Goal: Task Accomplishment & Management: Manage account settings

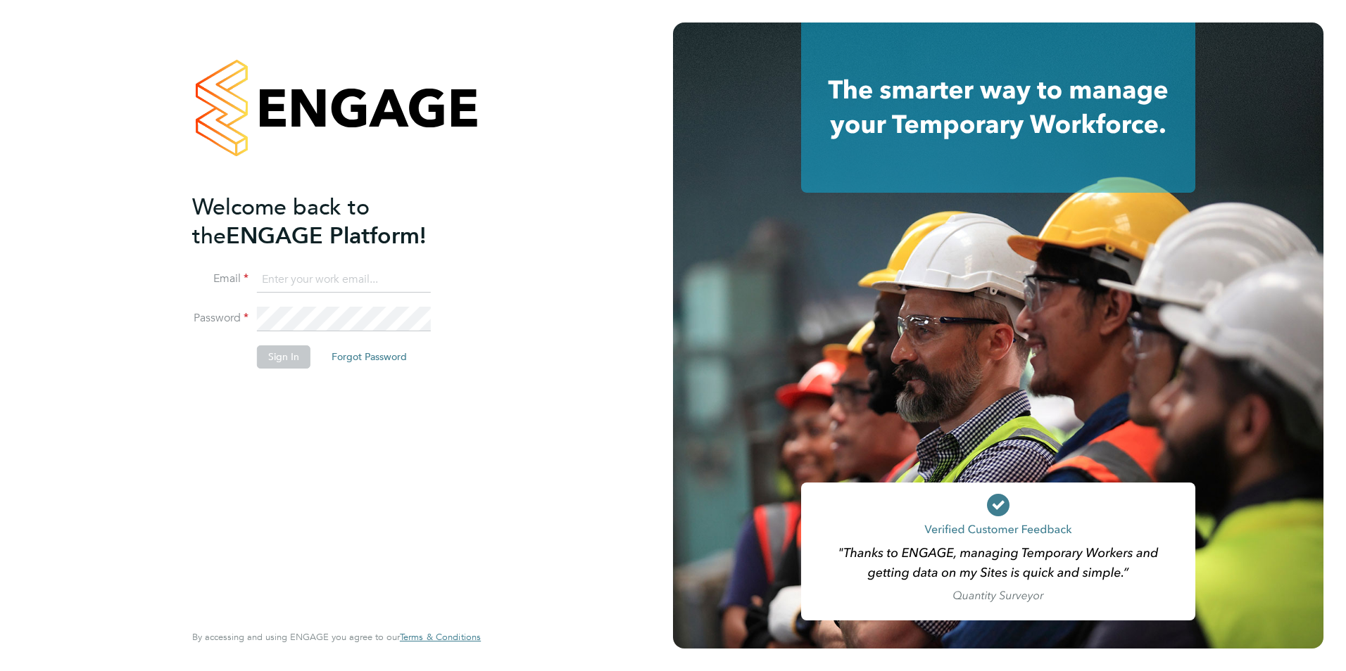
click at [277, 265] on ng-template "Welcome back to the ENGAGE Platform! Email Password Sign In Forgot Password" at bounding box center [329, 288] width 274 height 190
click at [288, 281] on input at bounding box center [344, 279] width 174 height 25
type input "daniel.gwynn@prsjobs.com"
click at [277, 362] on button "Sign In" at bounding box center [283, 357] width 53 height 23
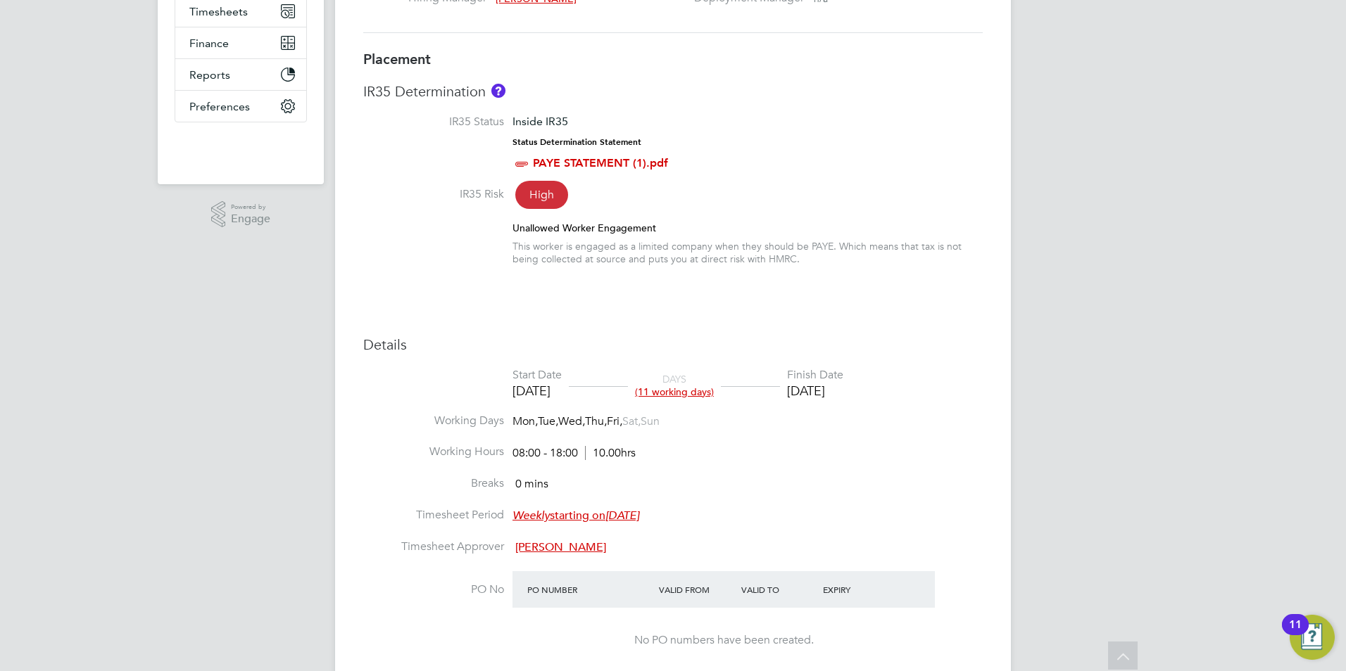
scroll to position [282, 0]
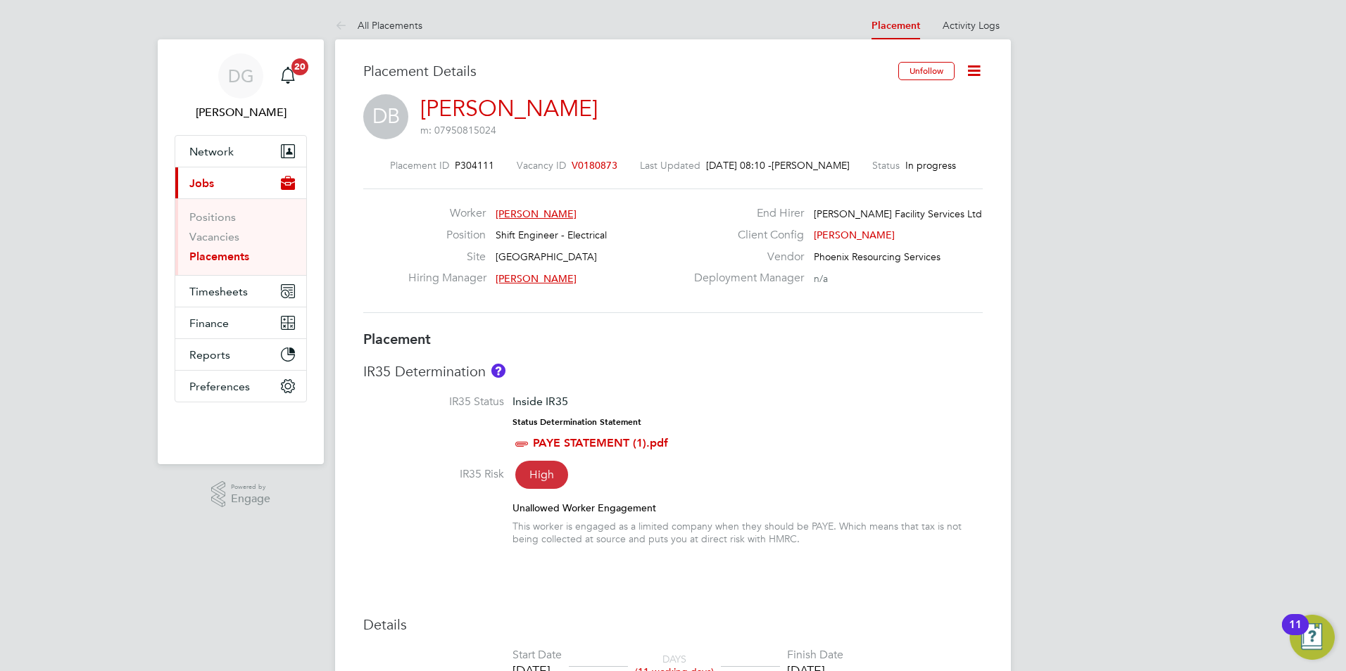
click at [526, 103] on link "Donald Byabagambi" at bounding box center [508, 108] width 177 height 27
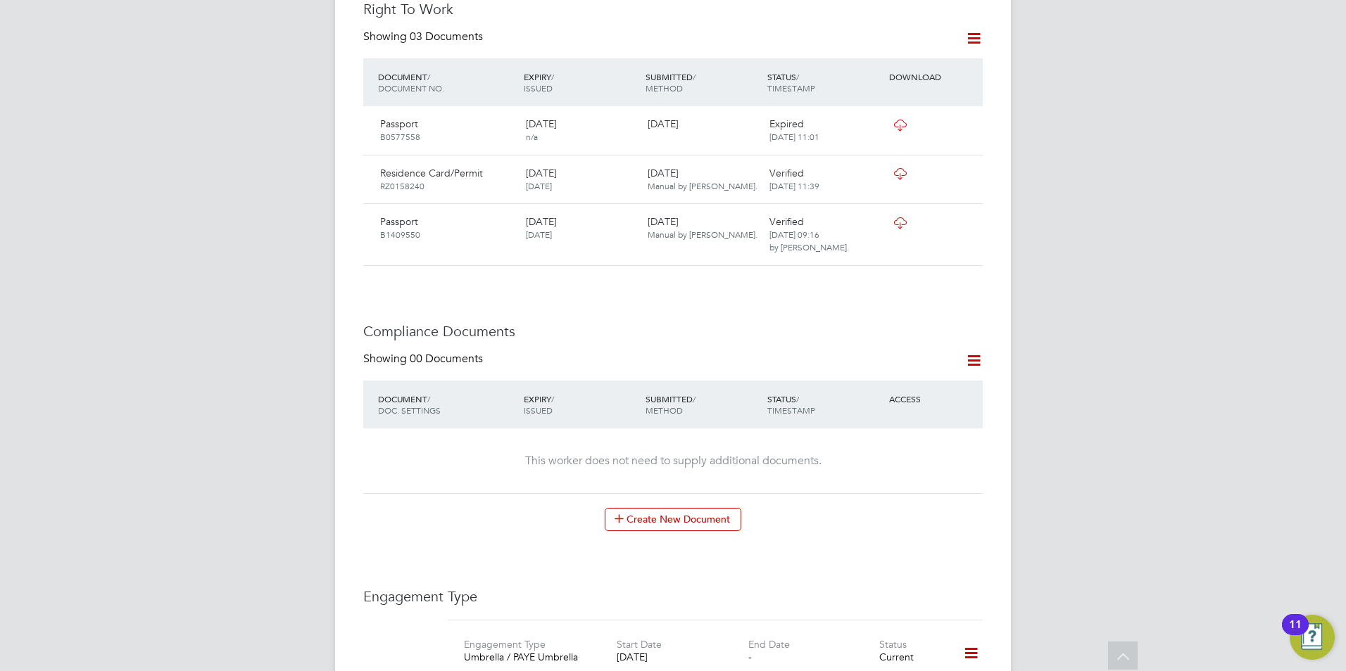
scroll to position [915, 0]
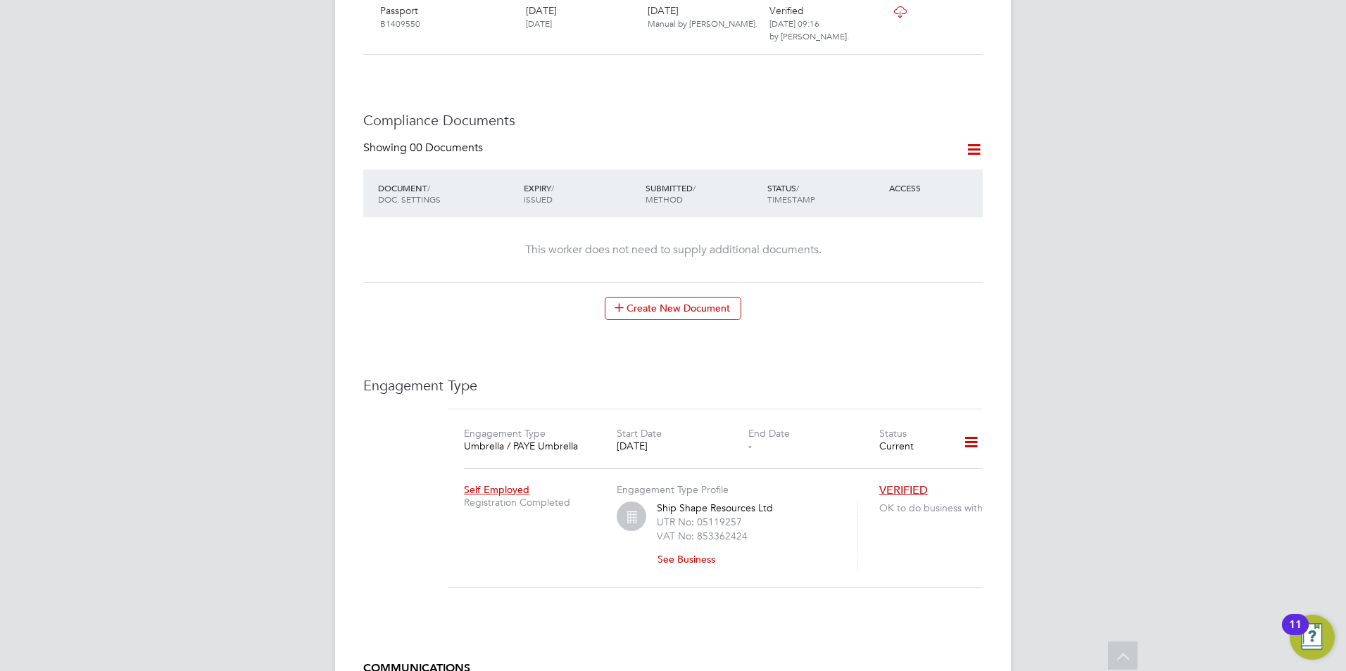
click at [972, 426] on icon at bounding box center [971, 442] width 25 height 32
click at [863, 439] on li "Edit Engagement Type" at bounding box center [896, 440] width 161 height 20
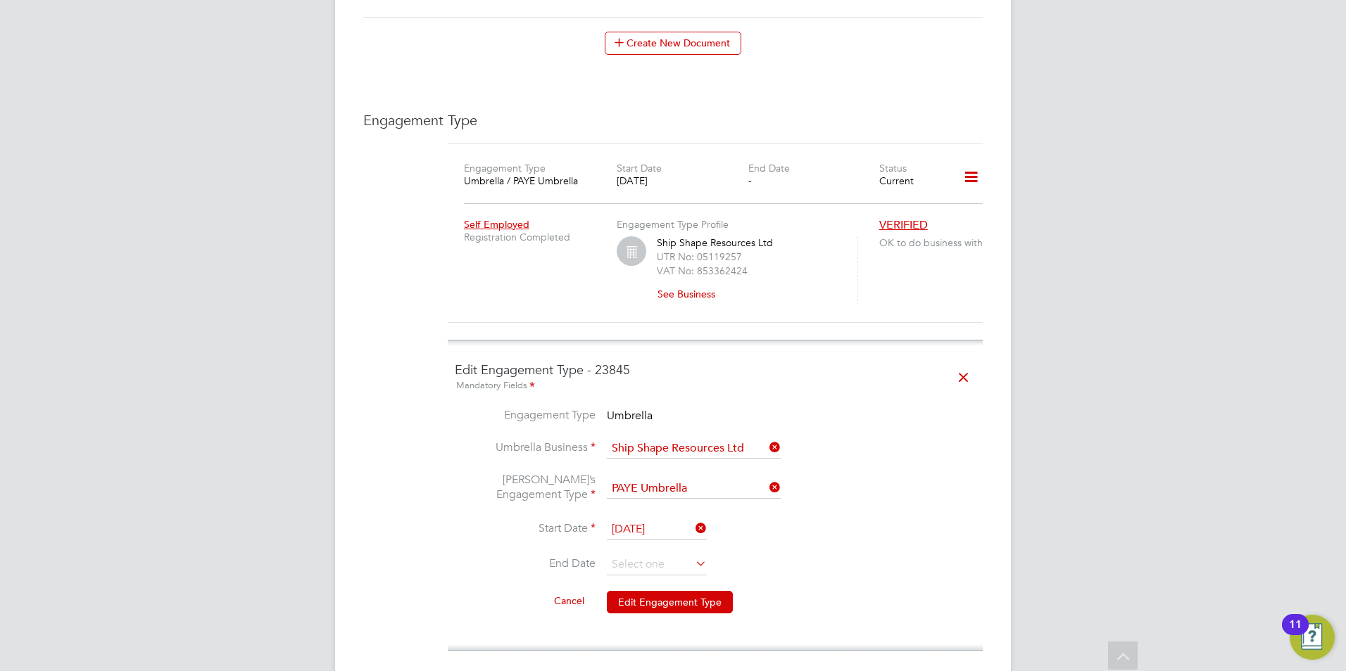
scroll to position [1196, 0]
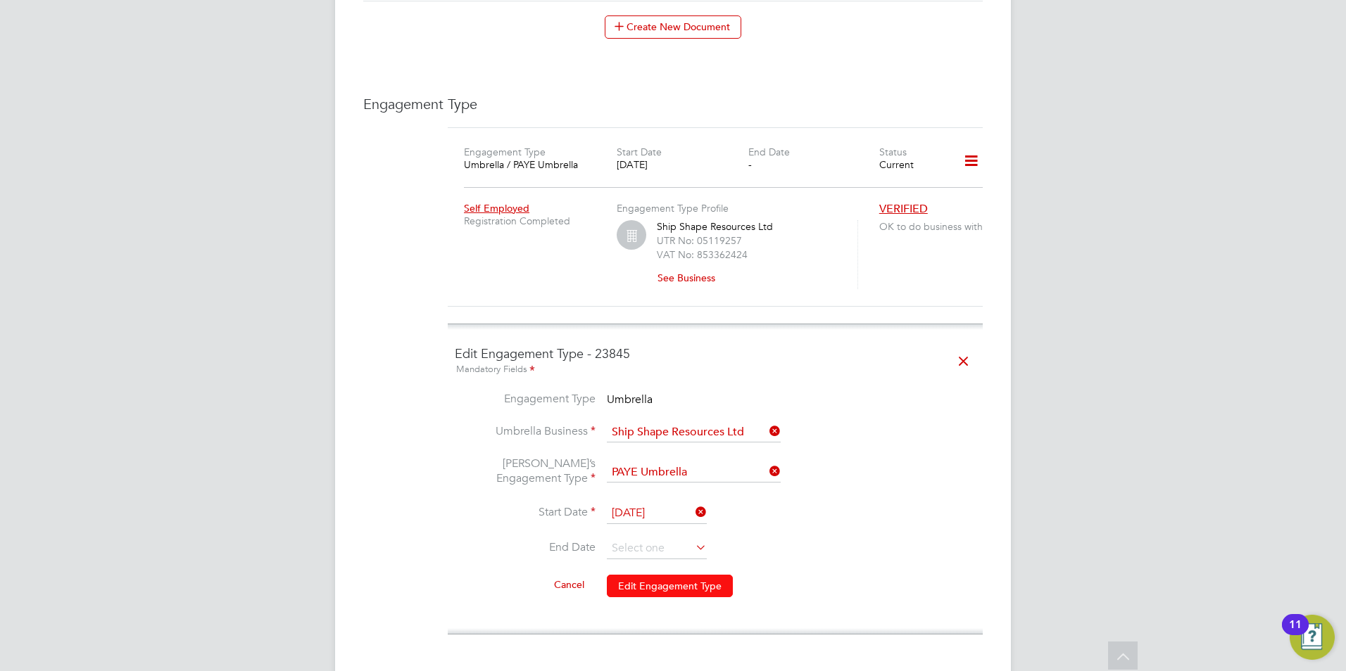
click at [652, 575] on button "Edit Engagement Type" at bounding box center [670, 586] width 126 height 23
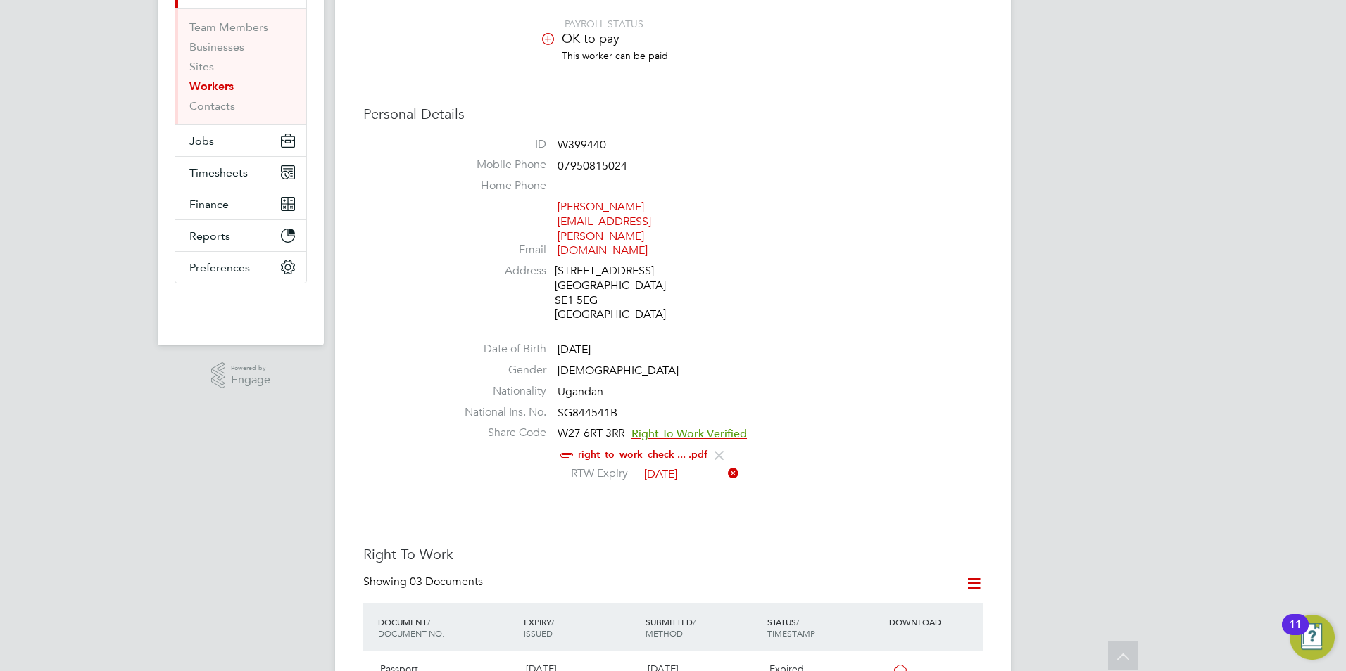
scroll to position [0, 0]
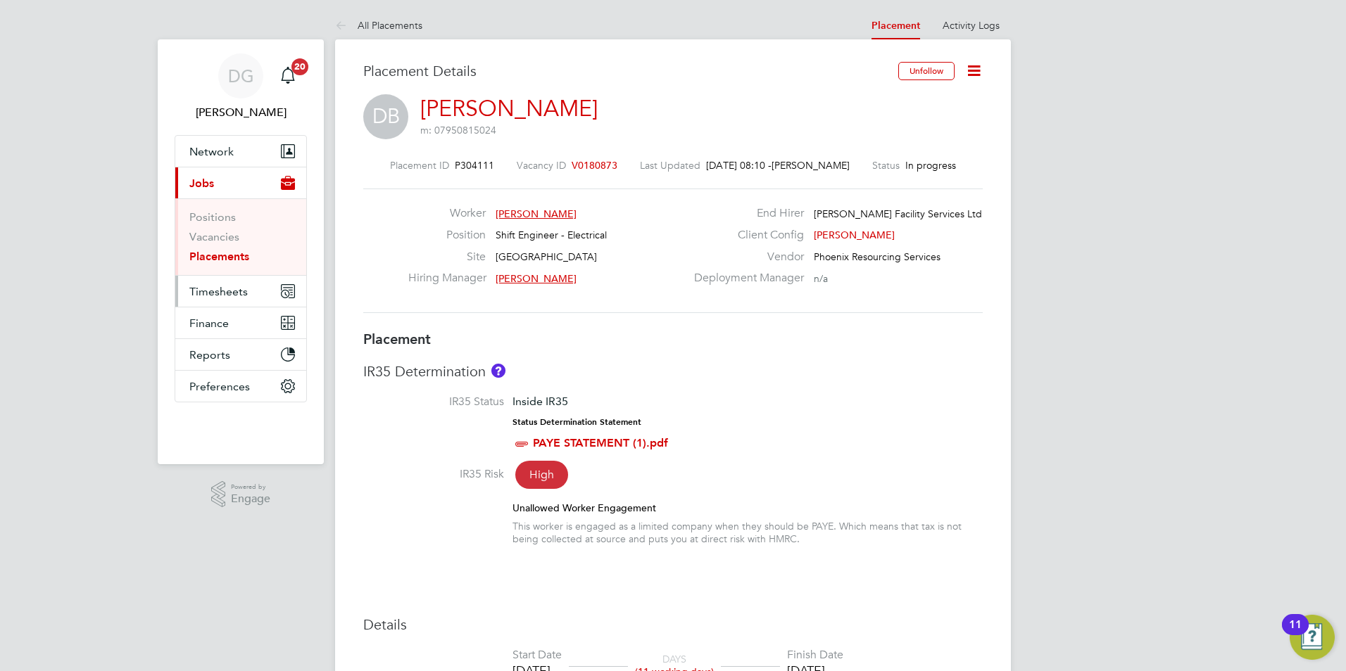
click at [205, 289] on span "Timesheets" at bounding box center [218, 291] width 58 height 13
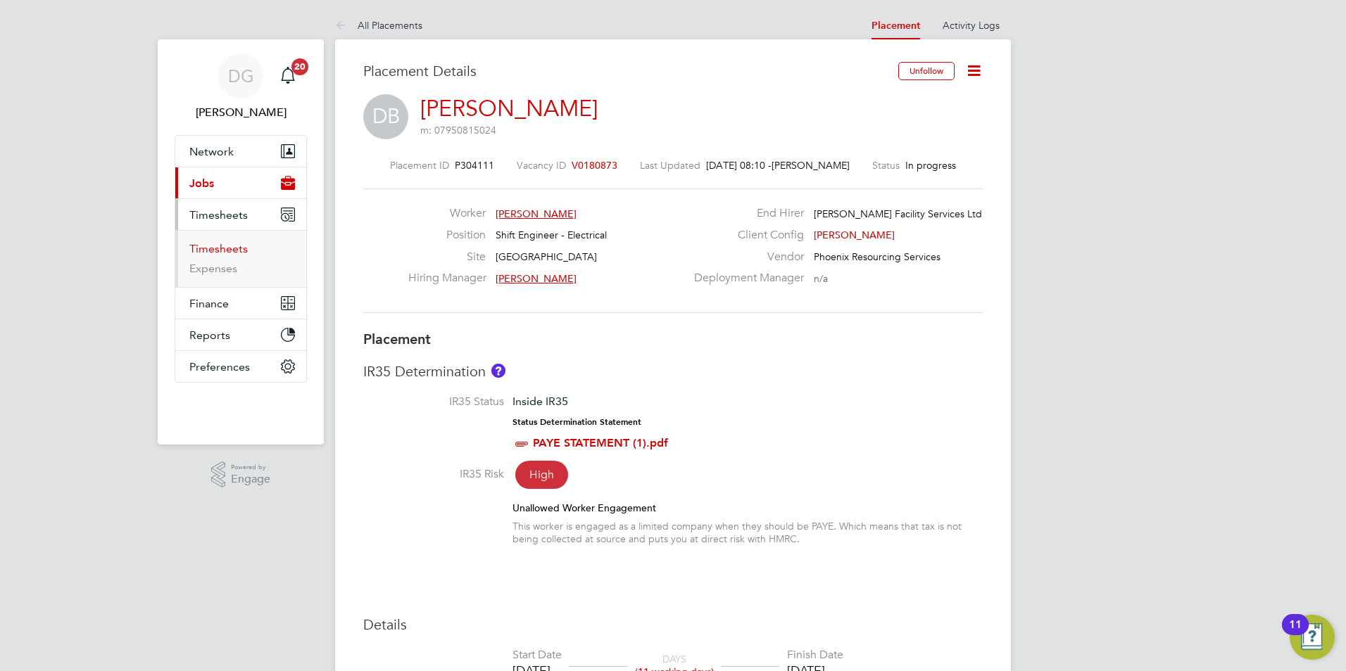
click at [216, 246] on link "Timesheets" at bounding box center [218, 248] width 58 height 13
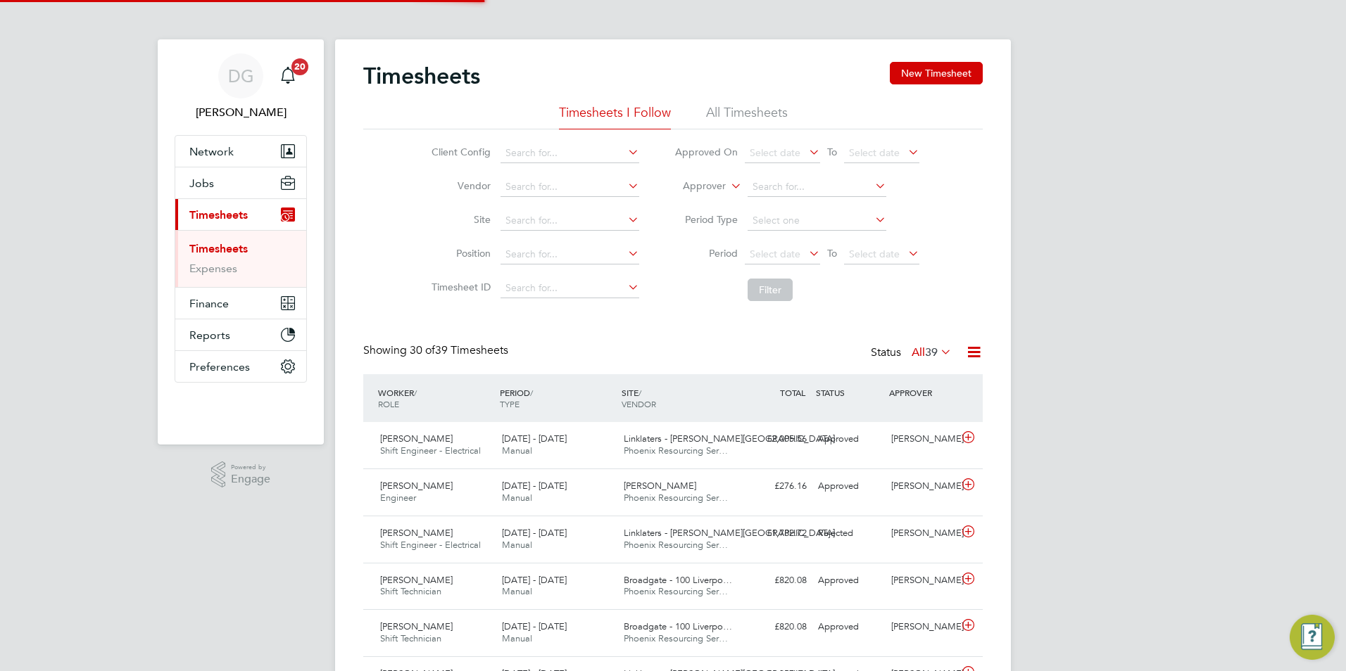
scroll to position [7, 7]
click at [730, 106] on li "All Timesheets" at bounding box center [747, 116] width 82 height 25
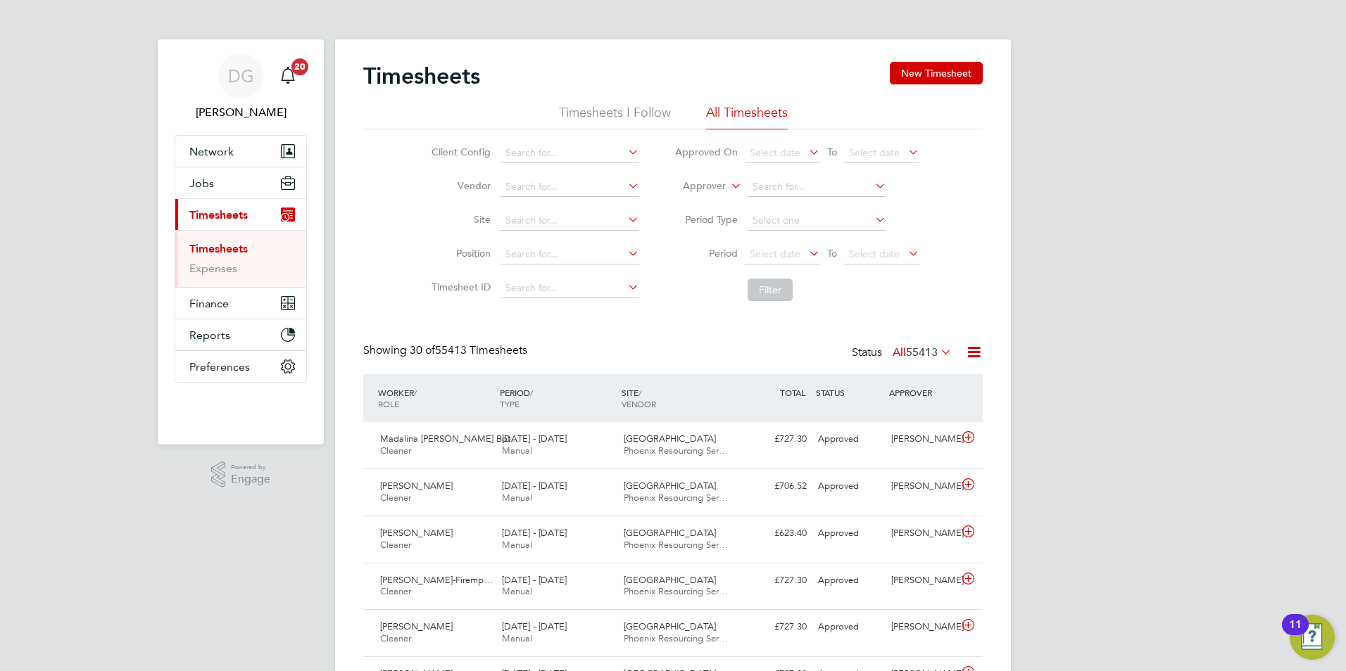
click at [728, 182] on icon at bounding box center [728, 182] width 0 height 13
click at [717, 200] on li "Worker" at bounding box center [691, 203] width 70 height 18
click at [760, 188] on input at bounding box center [816, 187] width 139 height 20
click at [780, 254] on li "Joshua Aregbe" at bounding box center [833, 263] width 174 height 19
type input "Joshua Aregbe"
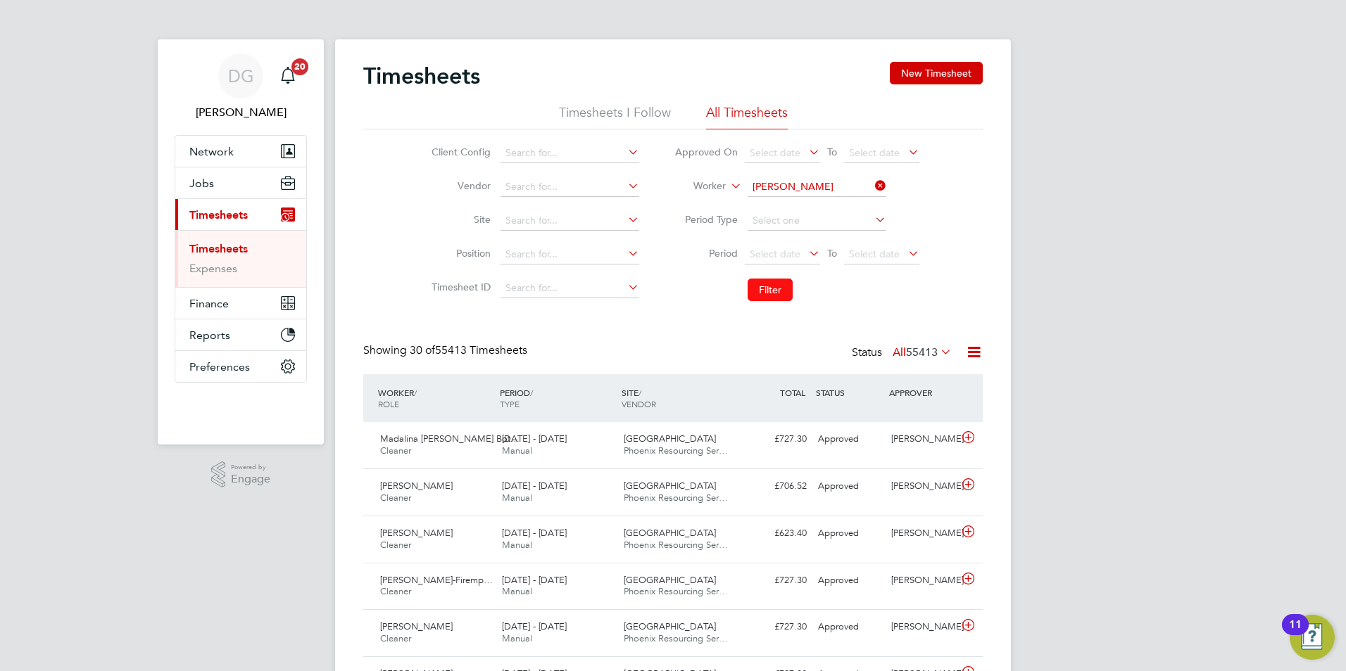
click at [773, 287] on button "Filter" at bounding box center [769, 290] width 45 height 23
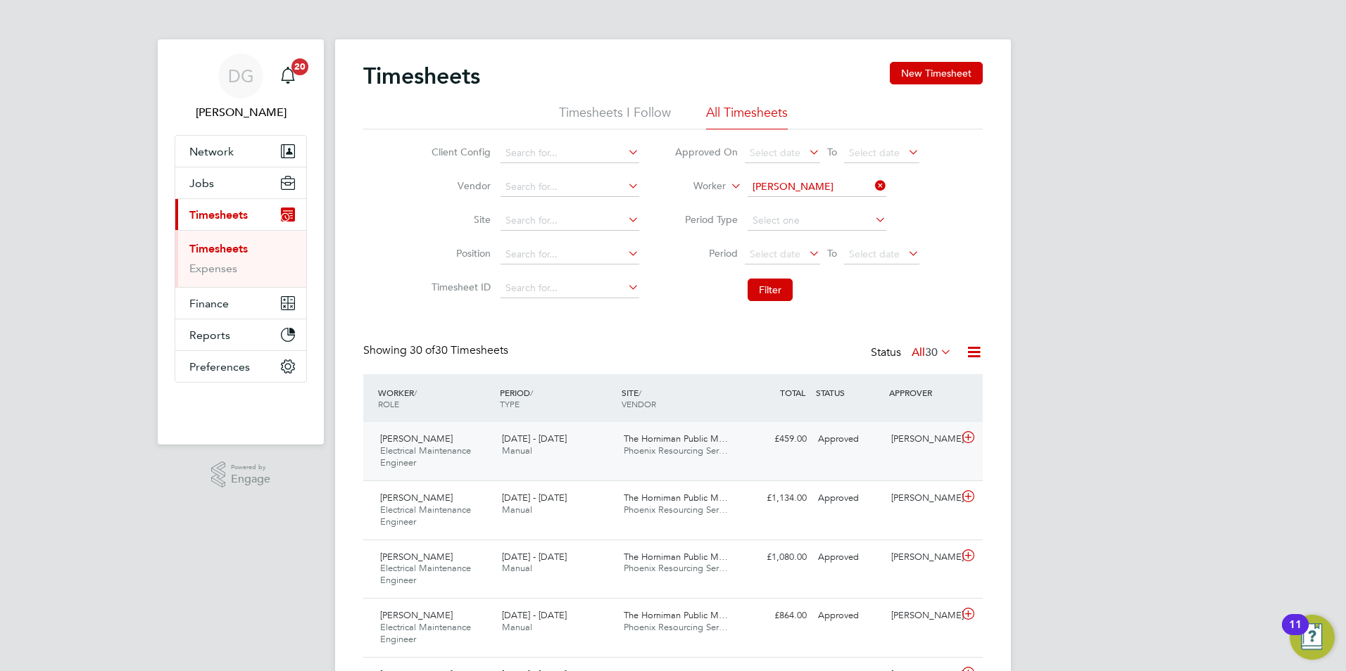
click at [758, 463] on div "Joshua Aregbe Electrical Maintenance Engineer 13 - 19 Sep 2025 13 - 19 Sep 2025…" at bounding box center [672, 451] width 619 height 58
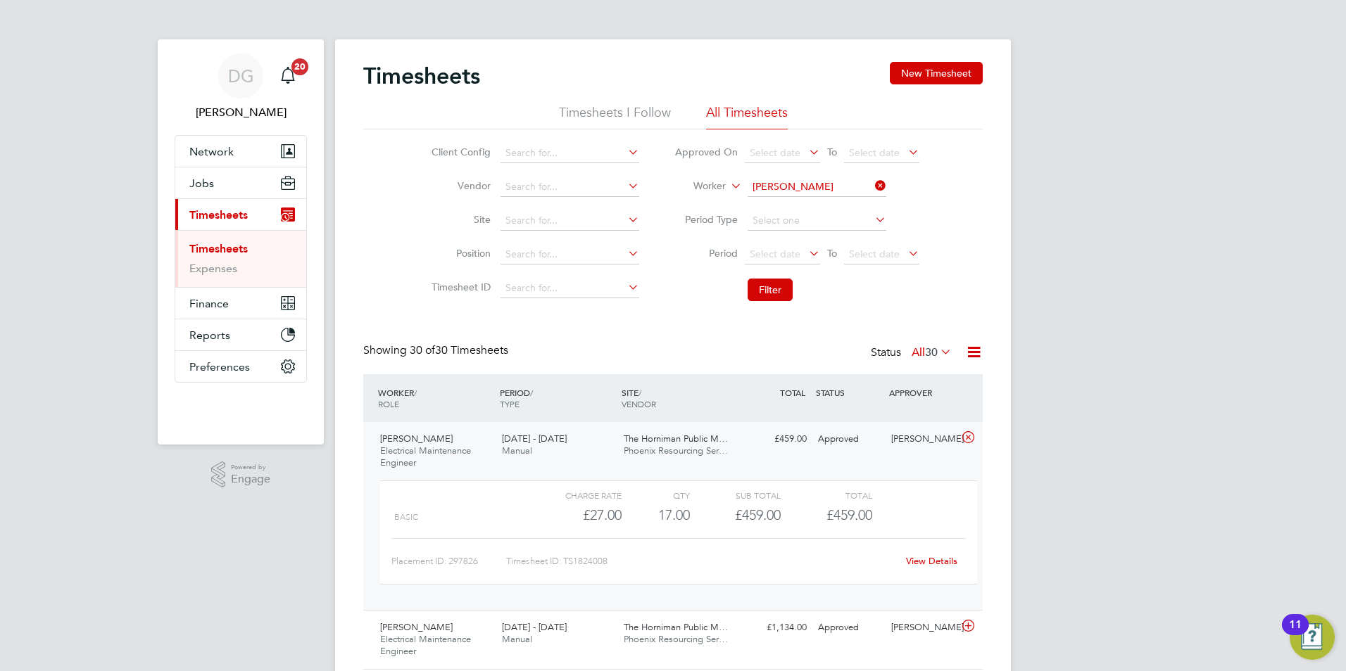
click at [928, 562] on link "View Details" at bounding box center [931, 561] width 51 height 12
click at [207, 188] on span "Jobs" at bounding box center [201, 183] width 25 height 13
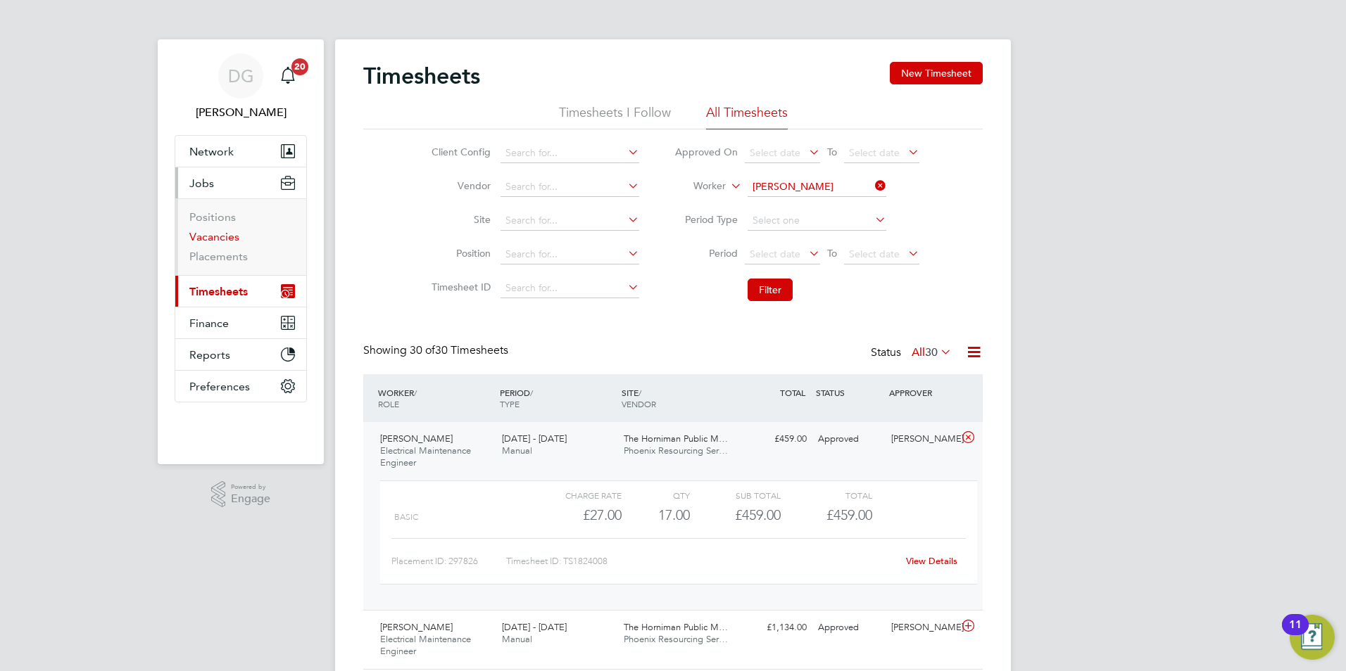
click at [226, 234] on link "Vacancies" at bounding box center [214, 236] width 50 height 13
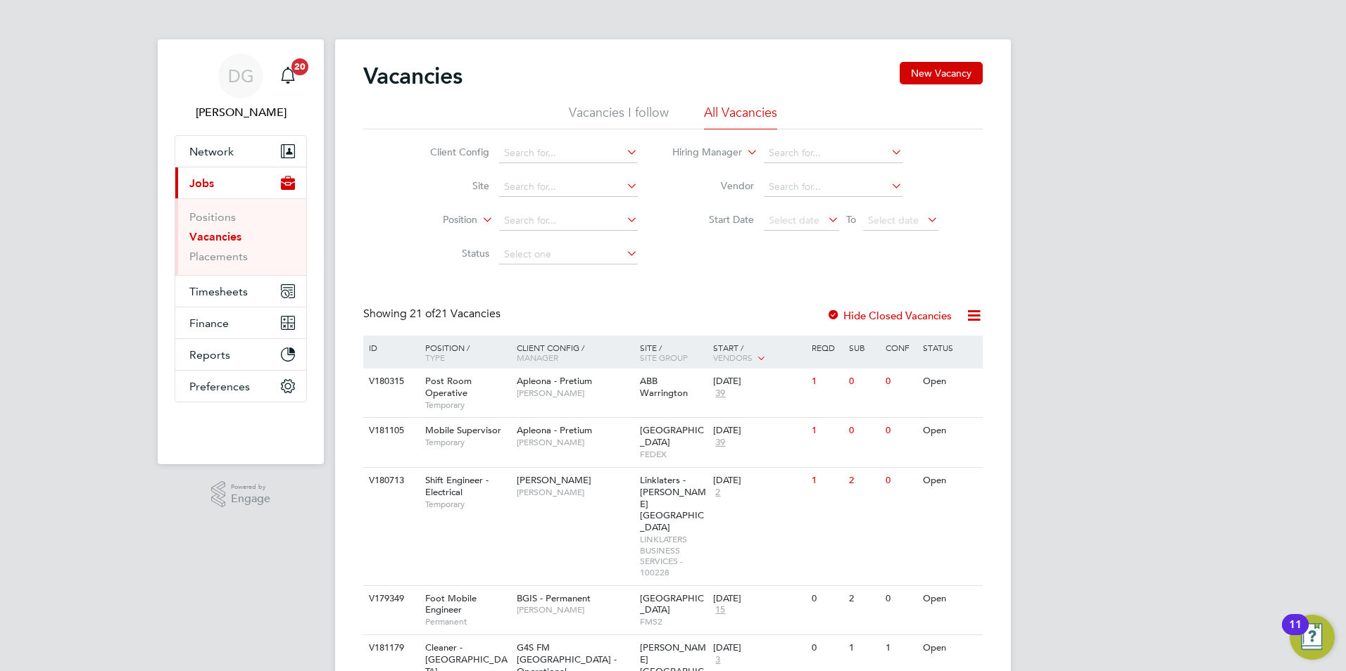
click at [616, 116] on li "Vacancies I follow" at bounding box center [619, 116] width 100 height 25
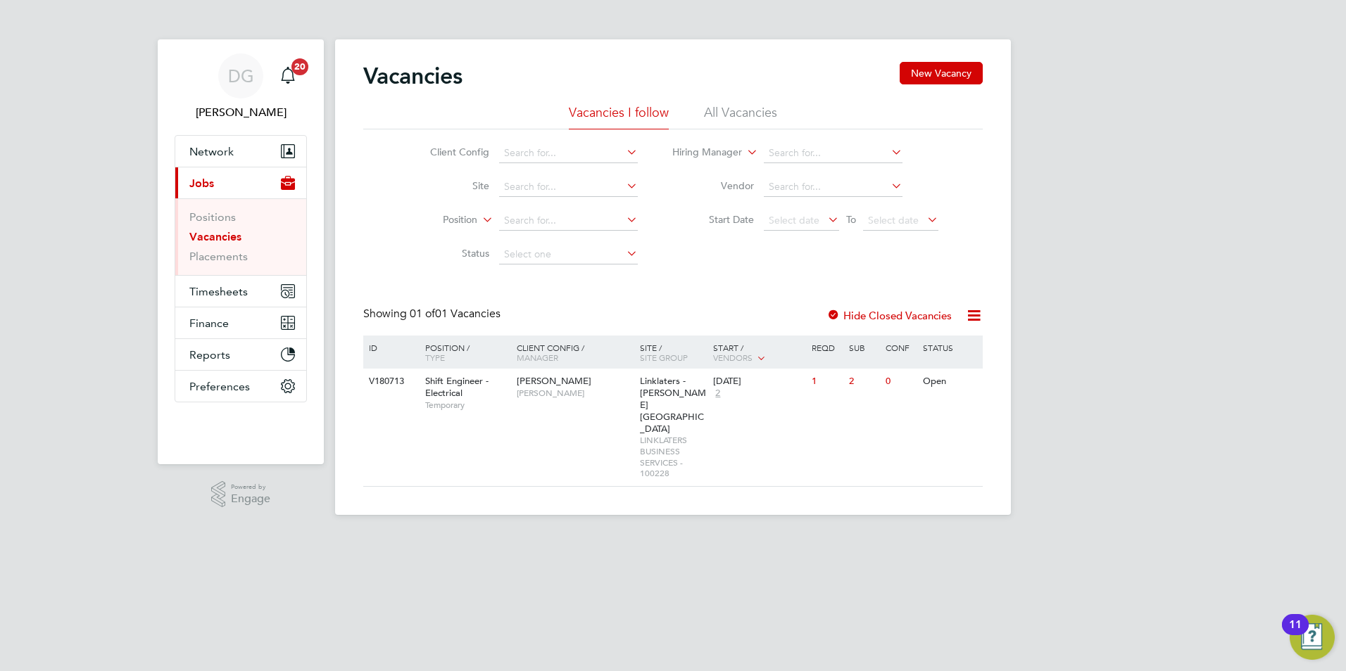
click at [716, 114] on li "All Vacancies" at bounding box center [740, 116] width 73 height 25
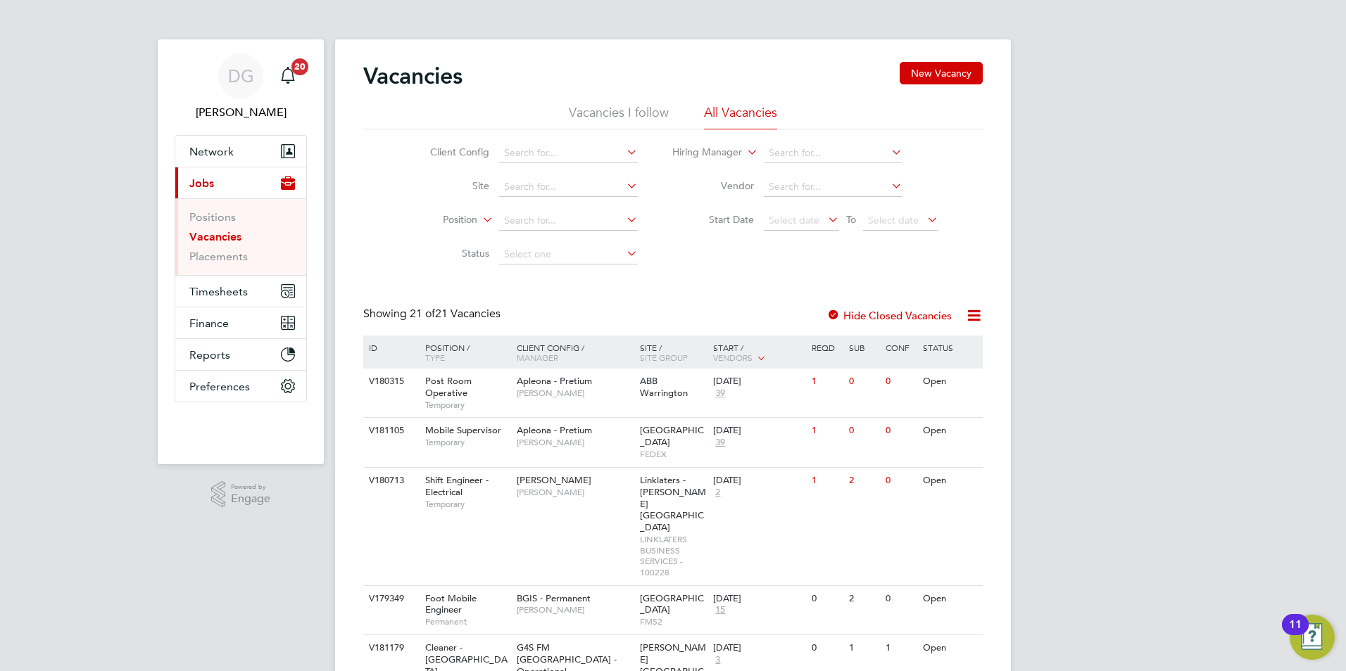
click at [619, 112] on li "Vacancies I follow" at bounding box center [619, 116] width 100 height 25
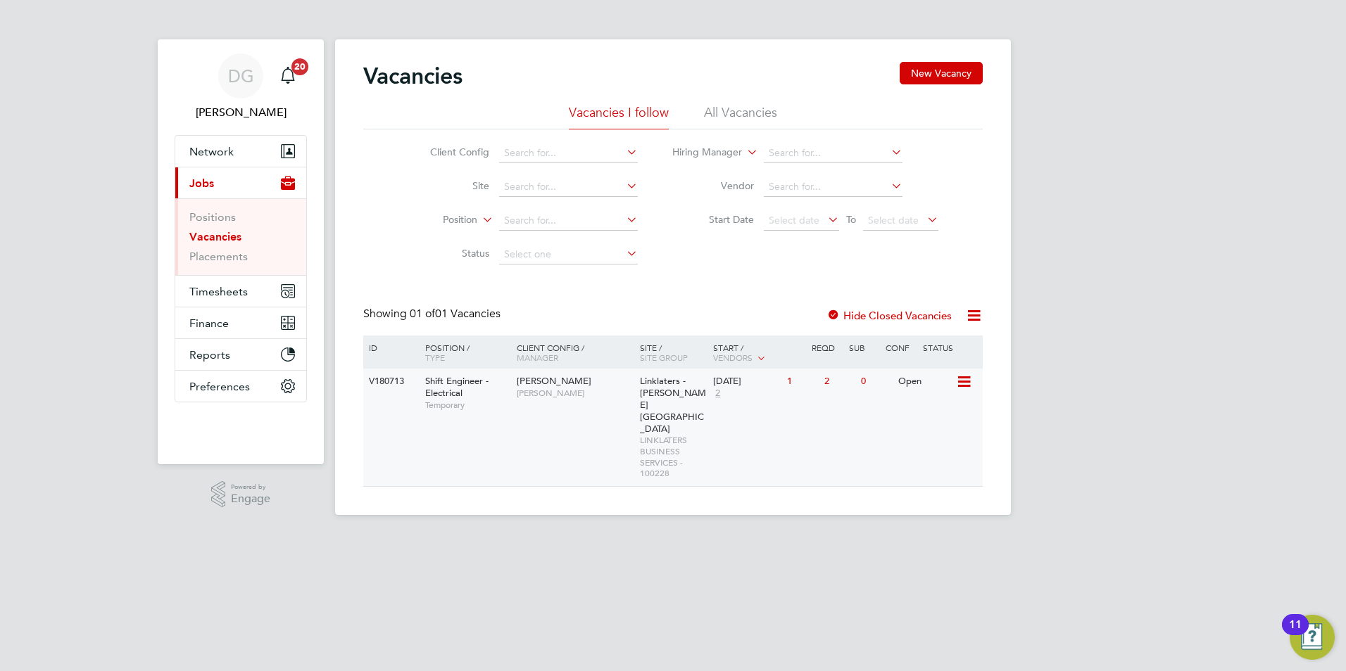
click at [583, 405] on div "NG Bailey Nigel Thornborrow" at bounding box center [574, 387] width 123 height 37
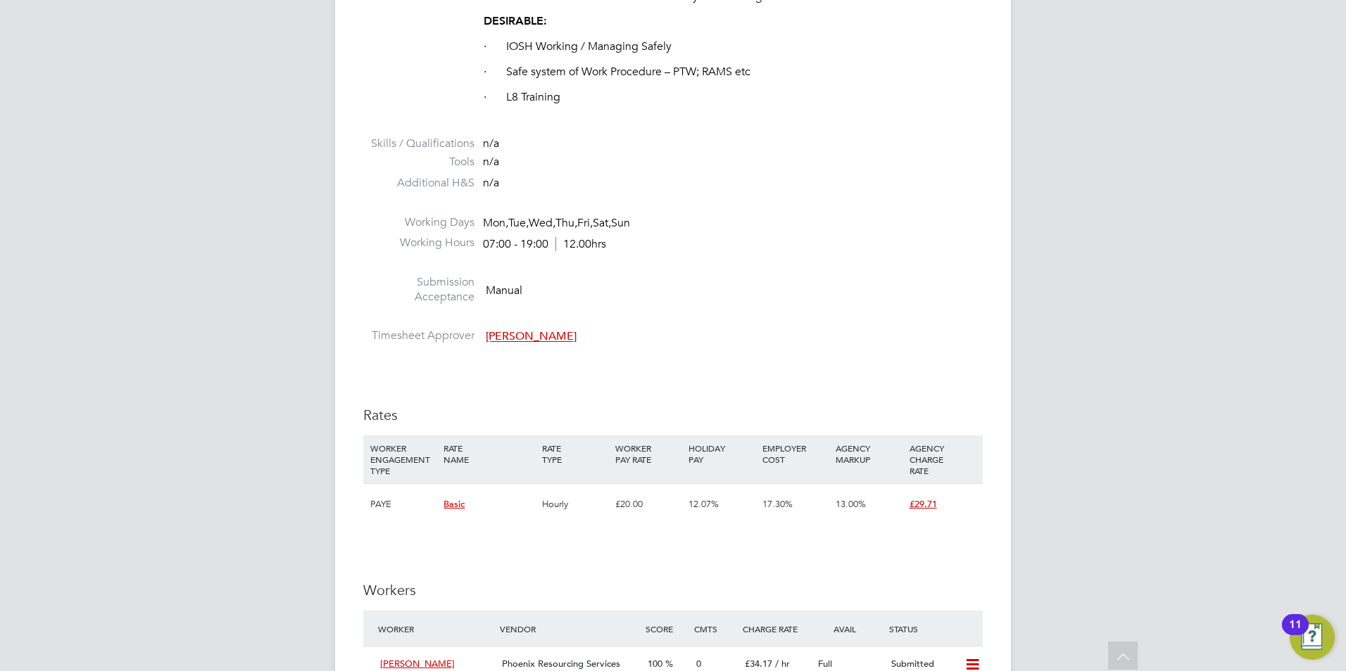
scroll to position [1759, 0]
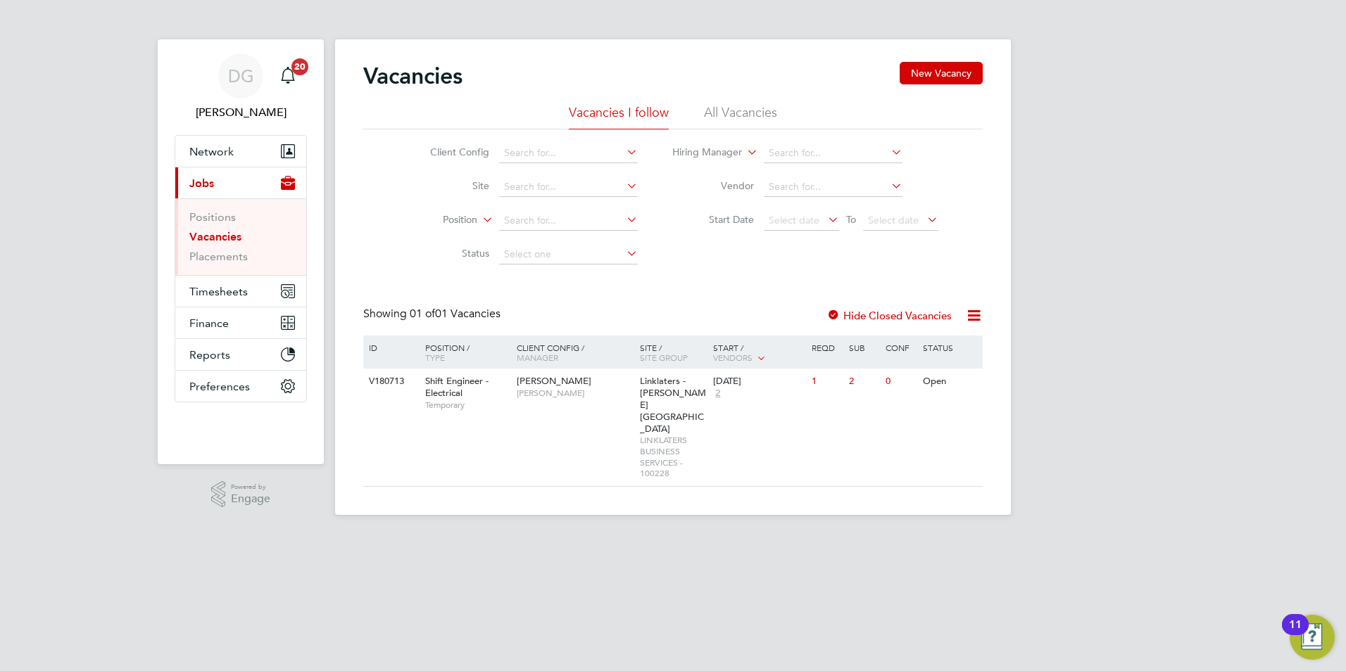
click at [575, 393] on span "[PERSON_NAME]" at bounding box center [575, 393] width 116 height 11
click at [481, 419] on div "V180713 Shift Engineer - Electrical Temporary [PERSON_NAME] [PERSON_NAME] Linkl…" at bounding box center [672, 428] width 619 height 118
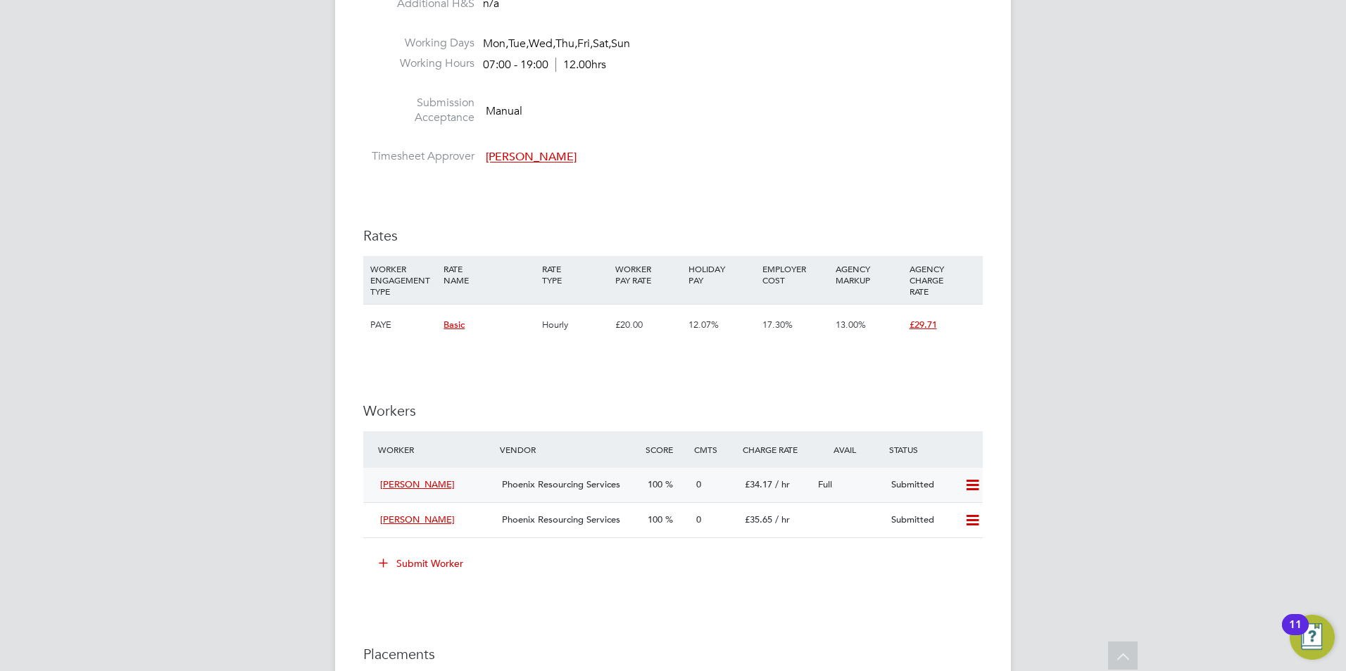
scroll to position [1830, 0]
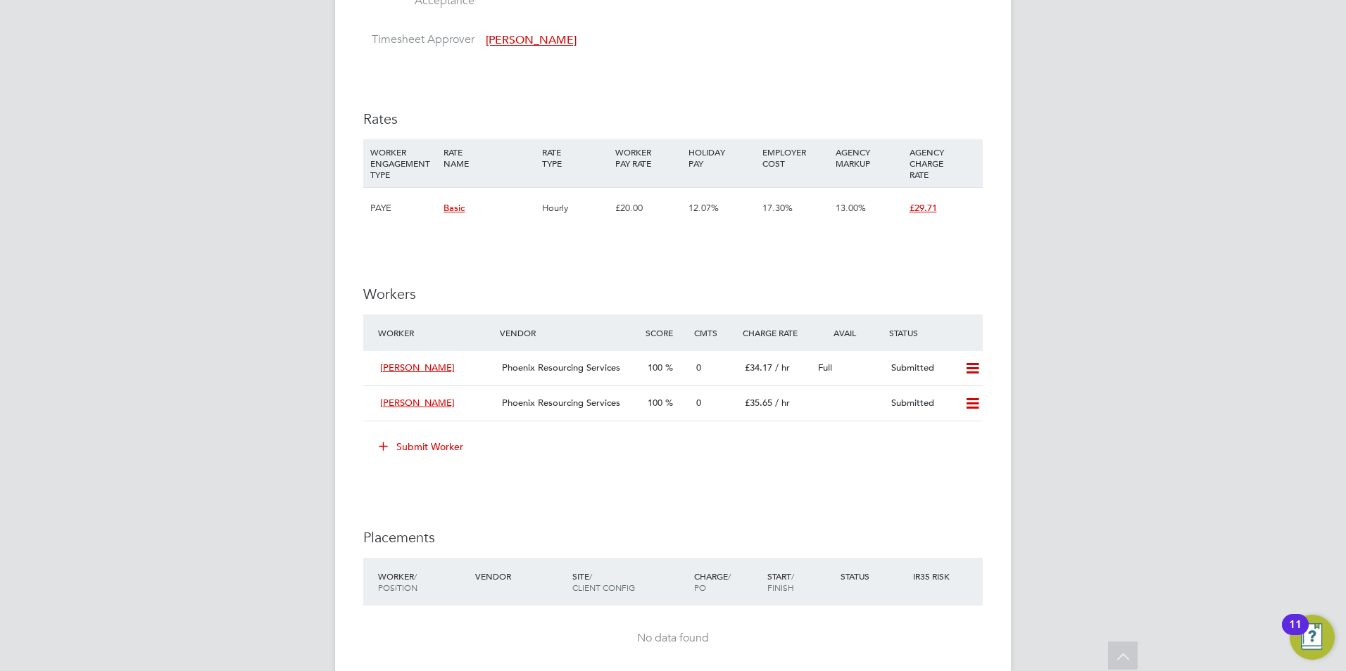
scroll to position [1971, 0]
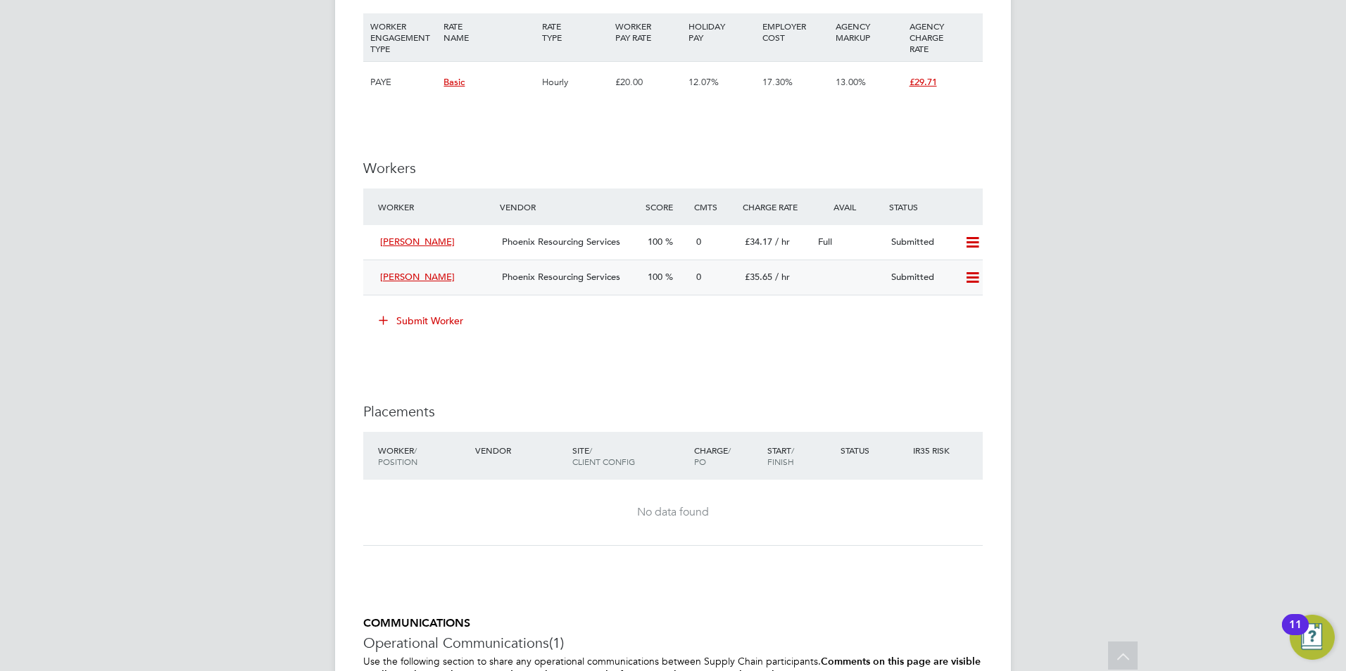
click at [974, 275] on icon at bounding box center [972, 277] width 18 height 11
drag, startPoint x: 956, startPoint y: 304, endPoint x: 971, endPoint y: 291, distance: 20.0
click at [957, 303] on li "Remove" at bounding box center [952, 308] width 54 height 20
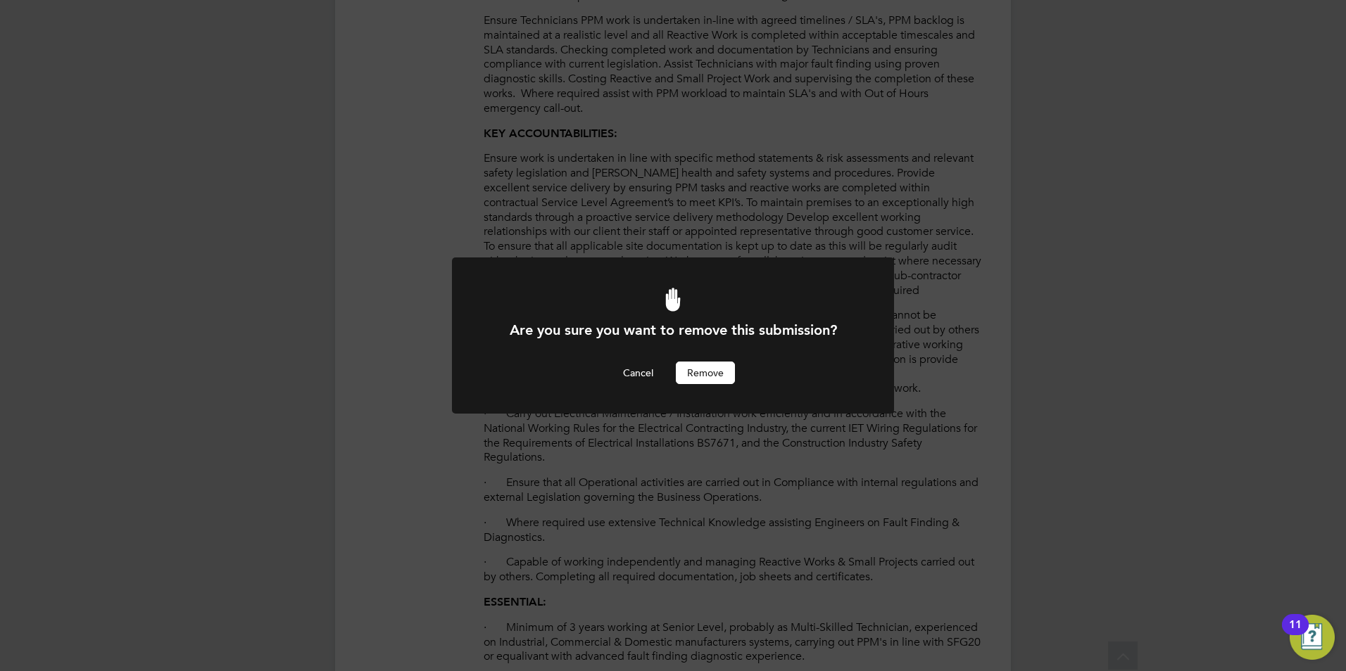
scroll to position [0, 0]
click at [713, 362] on button "Remove" at bounding box center [705, 373] width 59 height 23
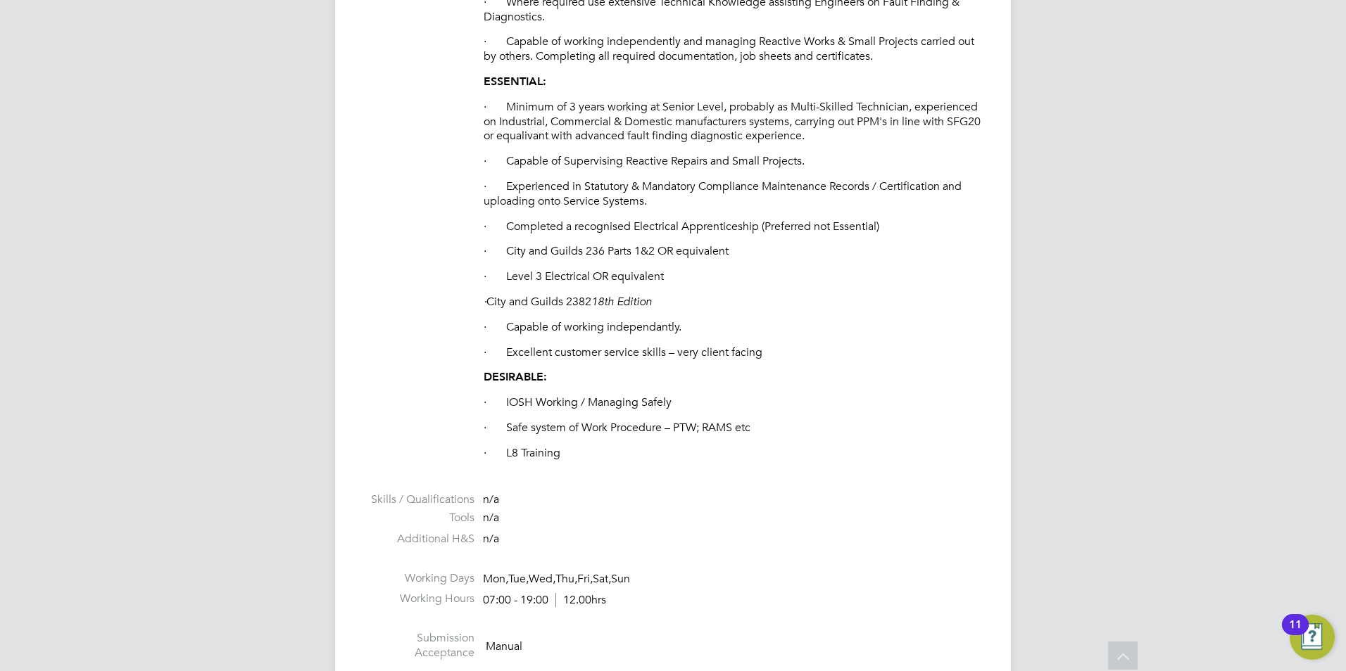
scroll to position [985, 0]
